Goal: Information Seeking & Learning: Get advice/opinions

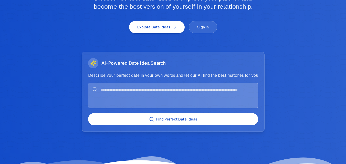
scroll to position [77, 0]
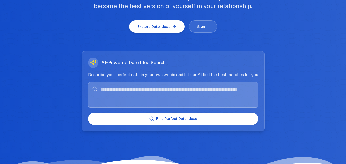
click at [175, 119] on button "Find Perfect Date Ideas" at bounding box center [173, 119] width 170 height 12
drag, startPoint x: 114, startPoint y: 89, endPoint x: 134, endPoint y: 89, distance: 20.0
click at [134, 89] on textarea at bounding box center [173, 95] width 170 height 26
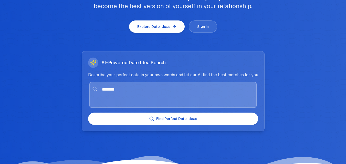
type textarea "********"
click at [159, 119] on button "Find Perfect Date Ideas" at bounding box center [173, 119] width 170 height 12
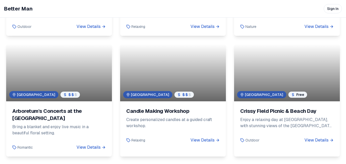
scroll to position [423, 0]
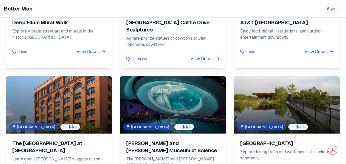
scroll to position [316, 0]
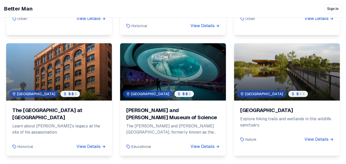
click at [187, 53] on div at bounding box center [173, 71] width 106 height 57
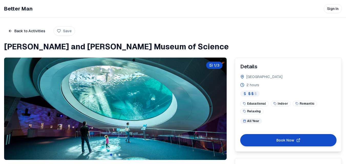
click at [0, 0] on icon at bounding box center [0, 0] width 0 height 0
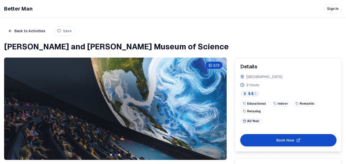
click at [0, 0] on icon at bounding box center [0, 0] width 0 height 0
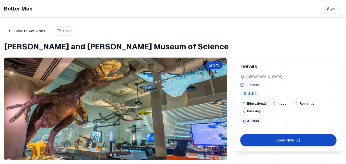
click at [0, 0] on icon at bounding box center [0, 0] width 0 height 0
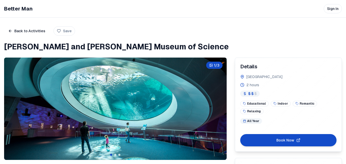
click at [0, 0] on icon at bounding box center [0, 0] width 0 height 0
